Goal: Task Accomplishment & Management: Manage account settings

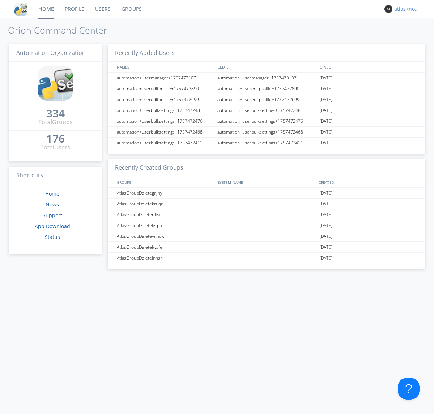
click at [405, 9] on div "atlas+nodispatch" at bounding box center [407, 8] width 27 height 7
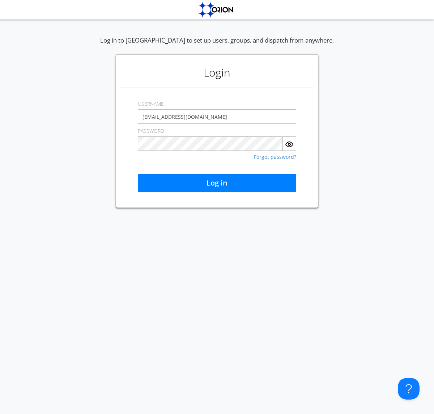
type input "[EMAIL_ADDRESS][DOMAIN_NAME]"
click at [217, 183] on button "Log in" at bounding box center [217, 183] width 158 height 18
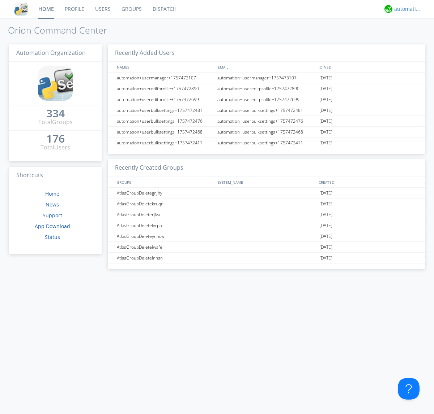
click at [405, 9] on div "automation+atlas" at bounding box center [407, 8] width 27 height 7
